Goal: Task Accomplishment & Management: Manage account settings

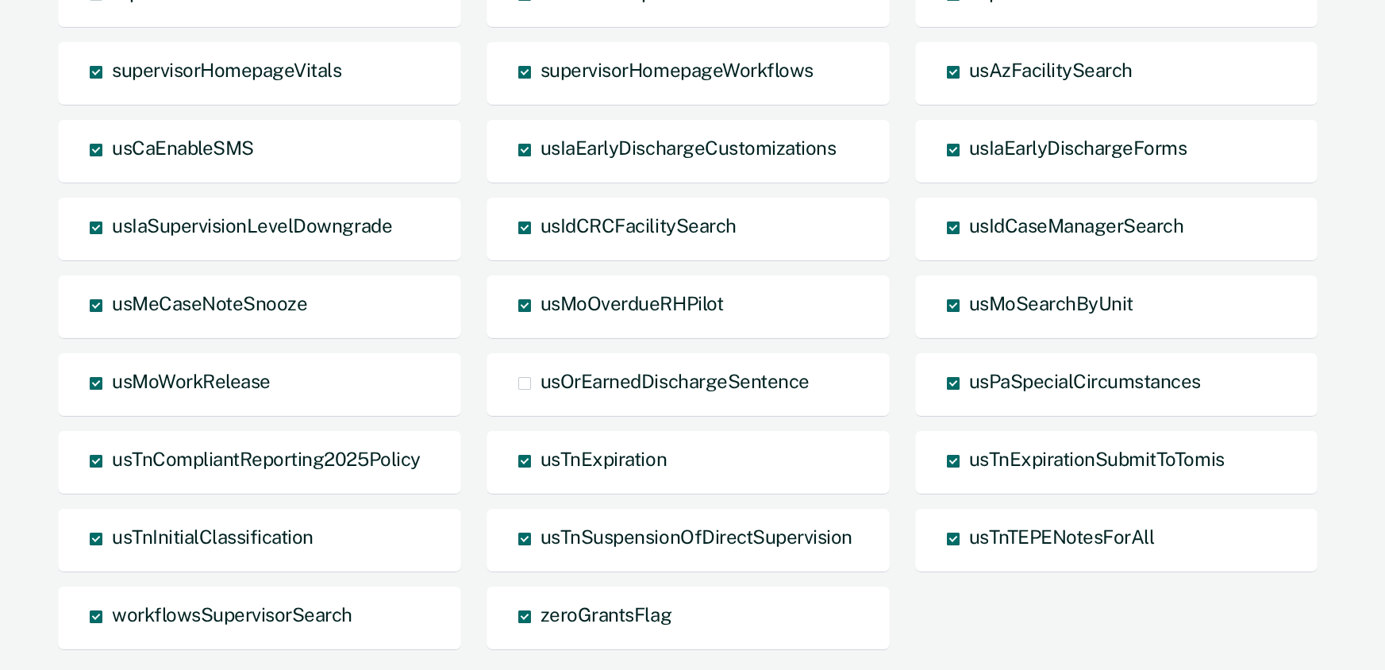
scroll to position [1151, 0]
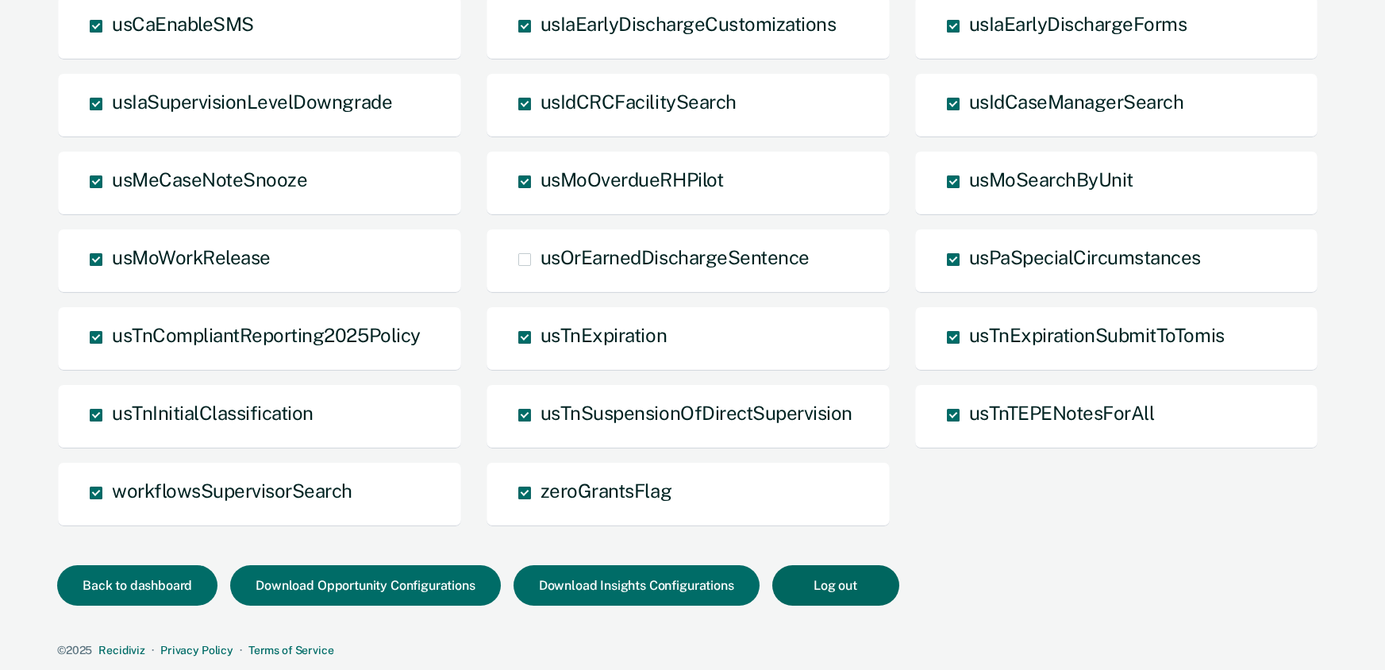
click at [836, 581] on button "Log out" at bounding box center [835, 585] width 127 height 40
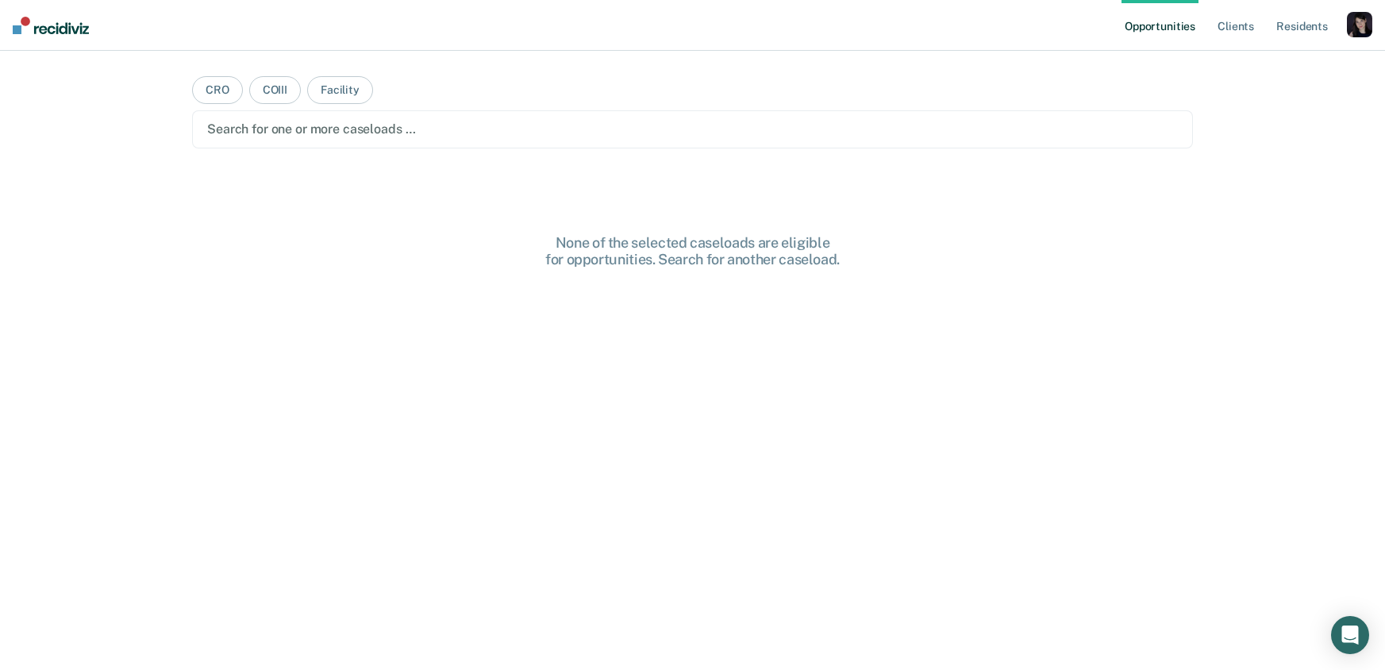
click at [1354, 26] on div "button" at bounding box center [1358, 24] width 25 height 25
click at [1271, 64] on link "Profile" at bounding box center [1295, 64] width 128 height 13
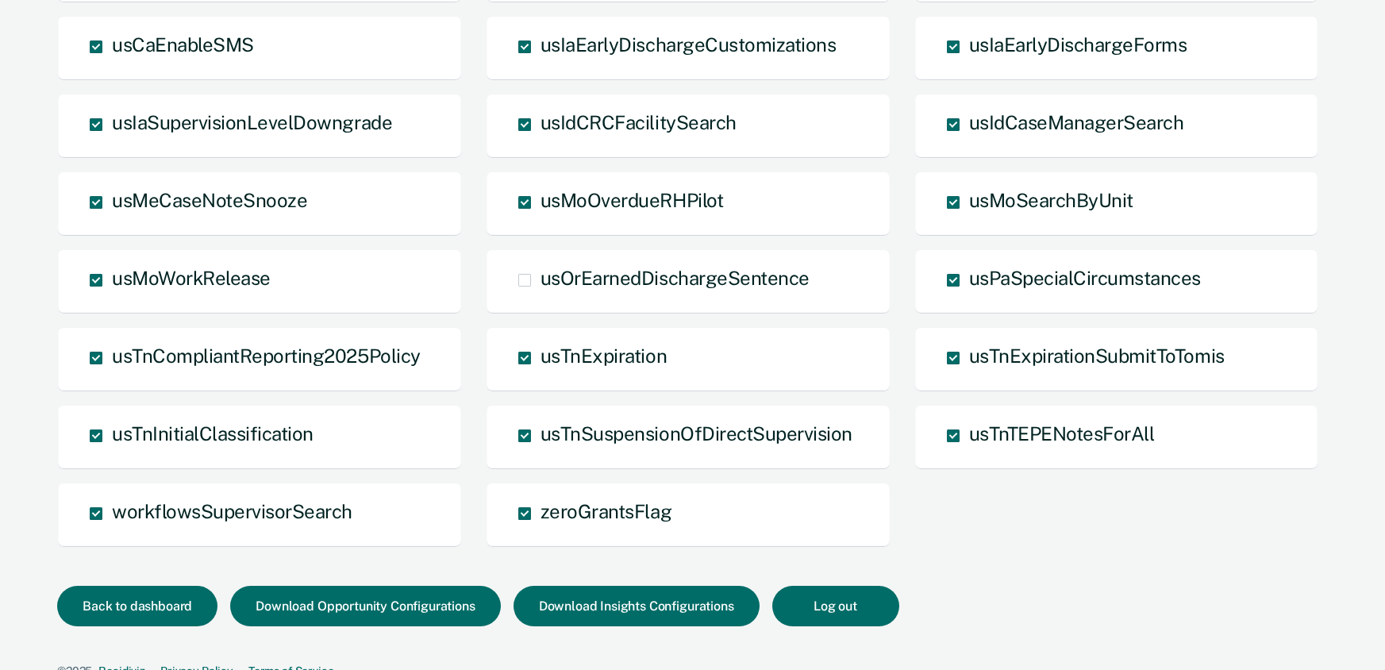
scroll to position [1151, 0]
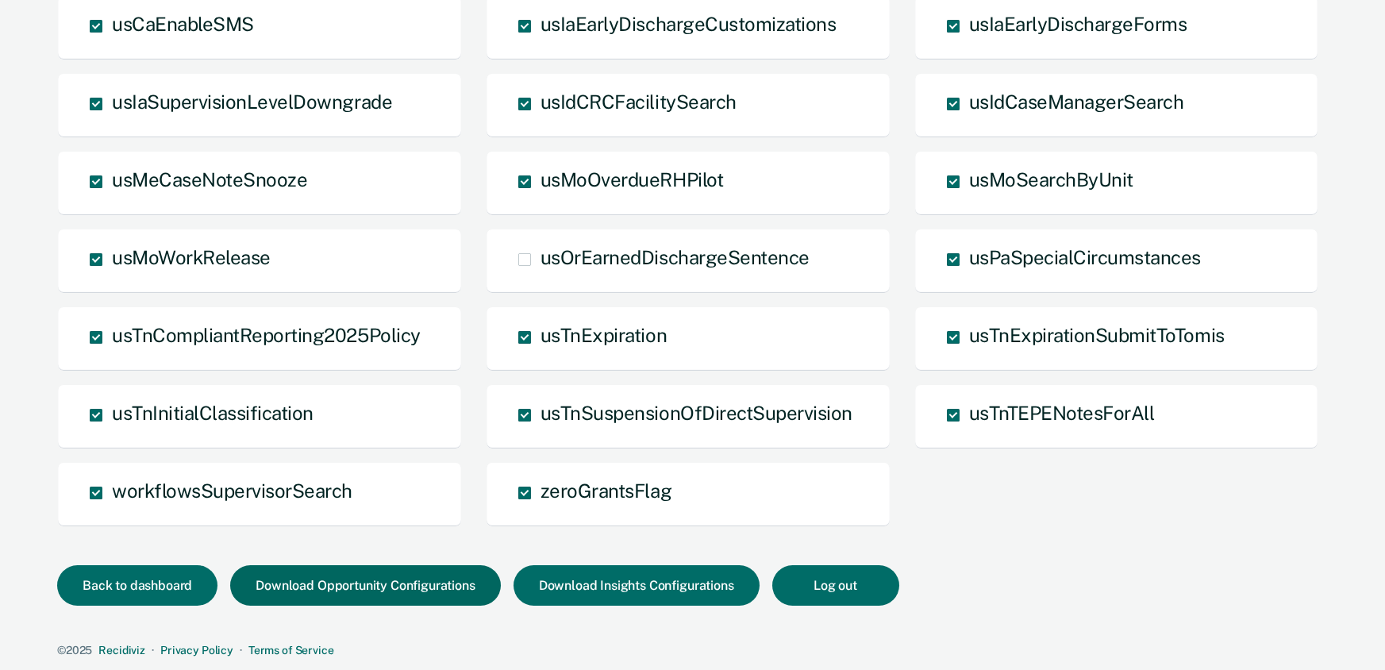
click at [432, 592] on button "Download Opportunity Configurations" at bounding box center [365, 585] width 270 height 40
click at [611, 591] on button "Download Insights Configurations" at bounding box center [636, 585] width 246 height 40
